Goal: Navigation & Orientation: Find specific page/section

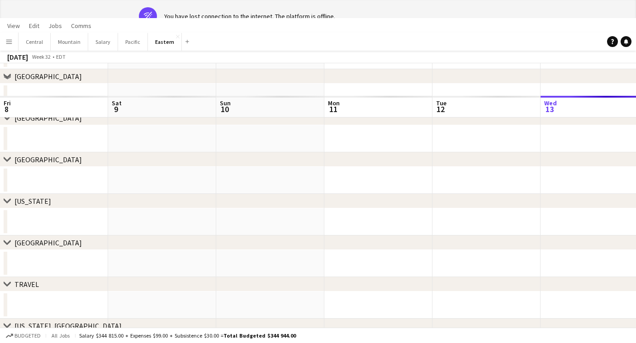
scroll to position [0, 317]
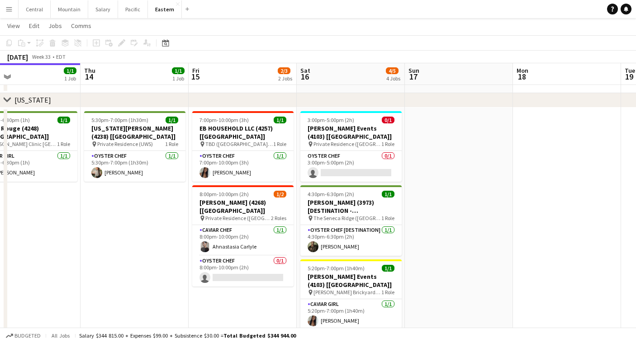
scroll to position [0, 188]
